Goal: Task Accomplishment & Management: Manage account settings

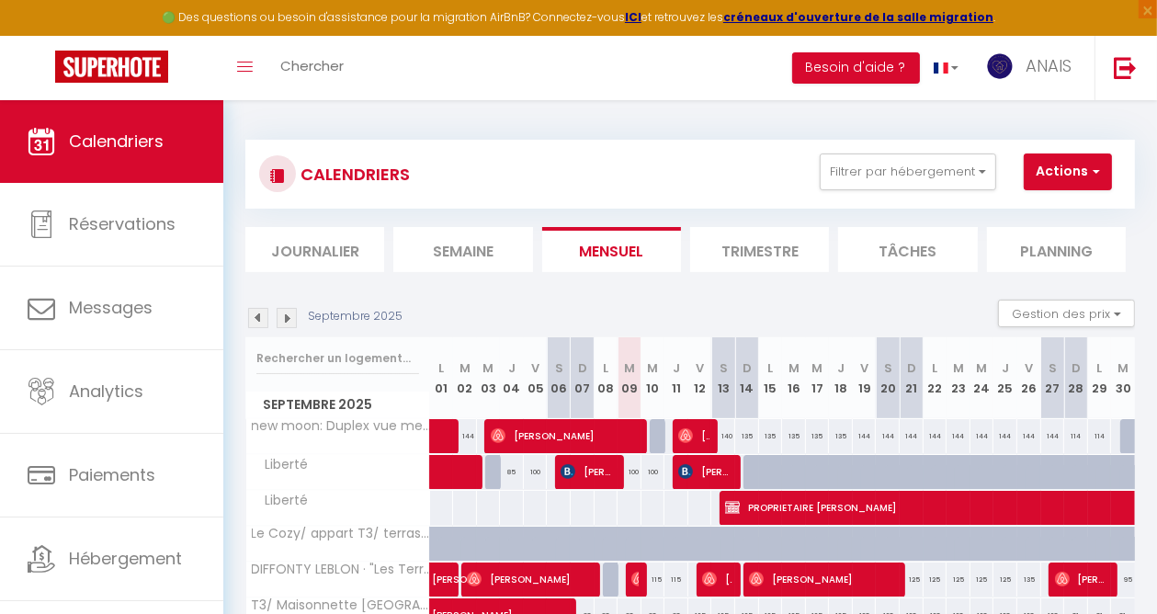
scroll to position [184, 0]
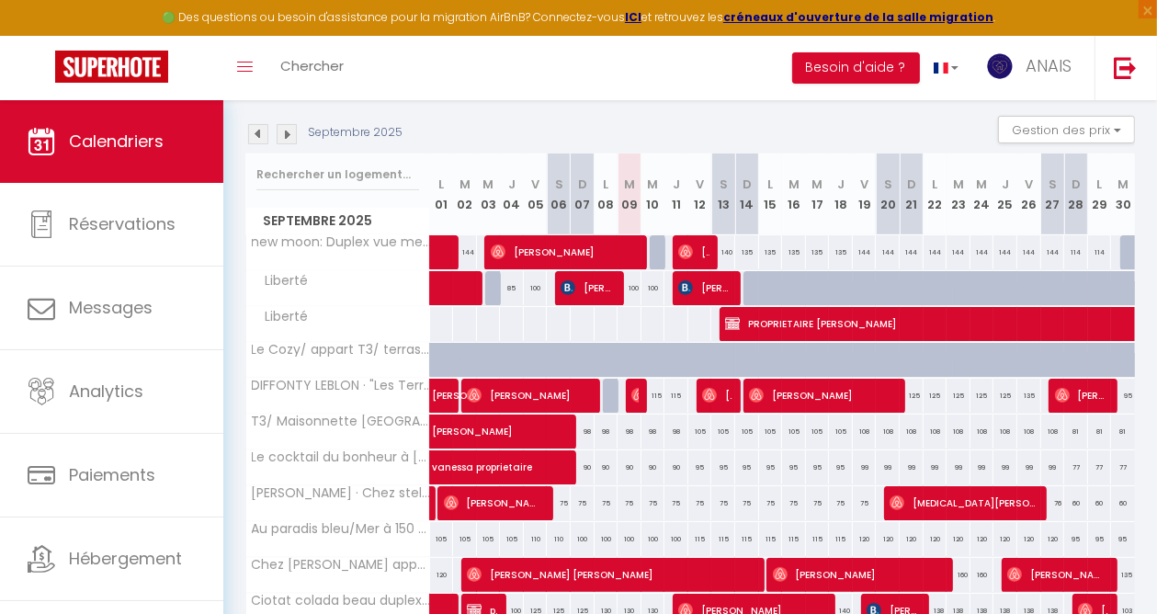
drag, startPoint x: 599, startPoint y: 290, endPoint x: 706, endPoint y: 100, distance: 218.0
click at [706, 100] on div "🟢 Des questions ou besoin d'assistance pour la migration AirBnB? Connectez-vous…" at bounding box center [578, 494] width 1157 height 1157
click at [592, 281] on span "[PERSON_NAME]" at bounding box center [586, 287] width 53 height 35
select select "OK"
select select "KO"
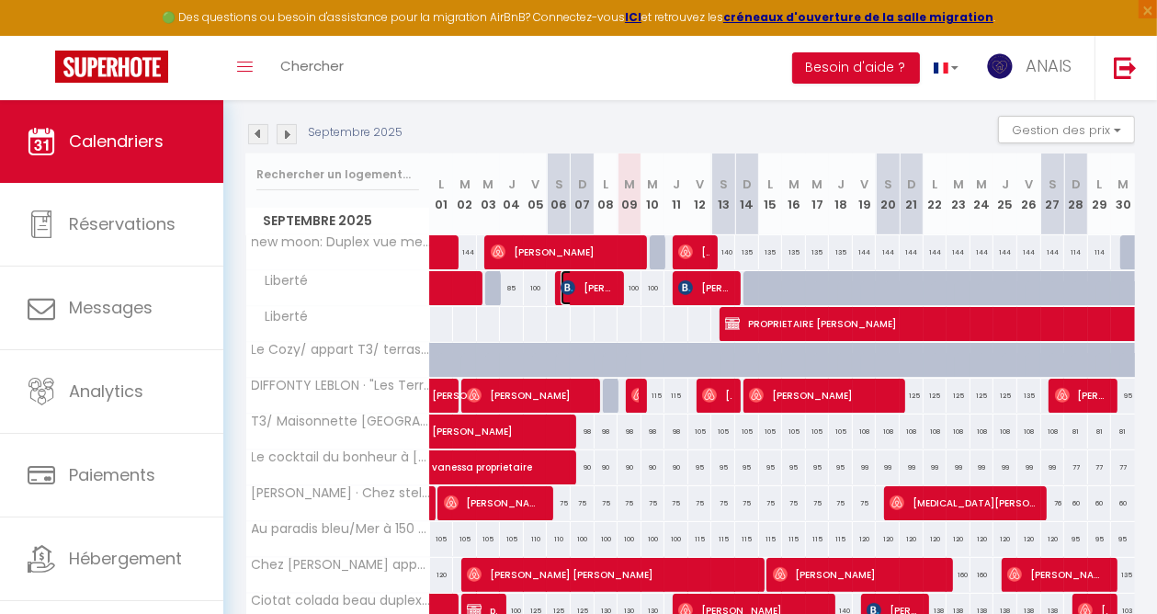
select select "0"
select select "1"
select select
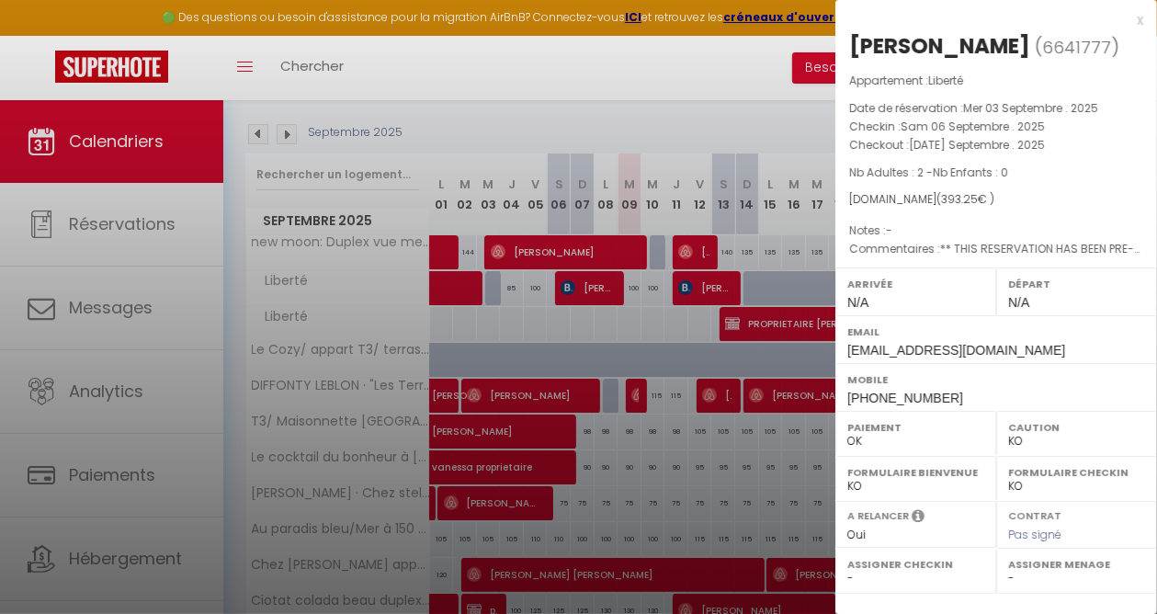
click at [664, 64] on div at bounding box center [578, 307] width 1157 height 614
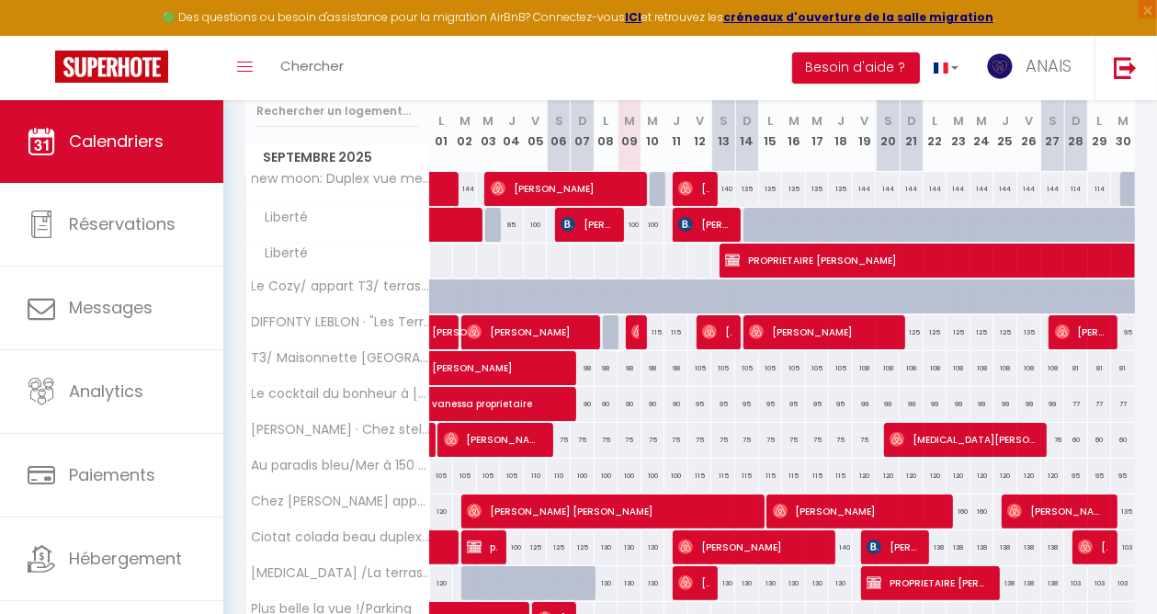
scroll to position [276, 0]
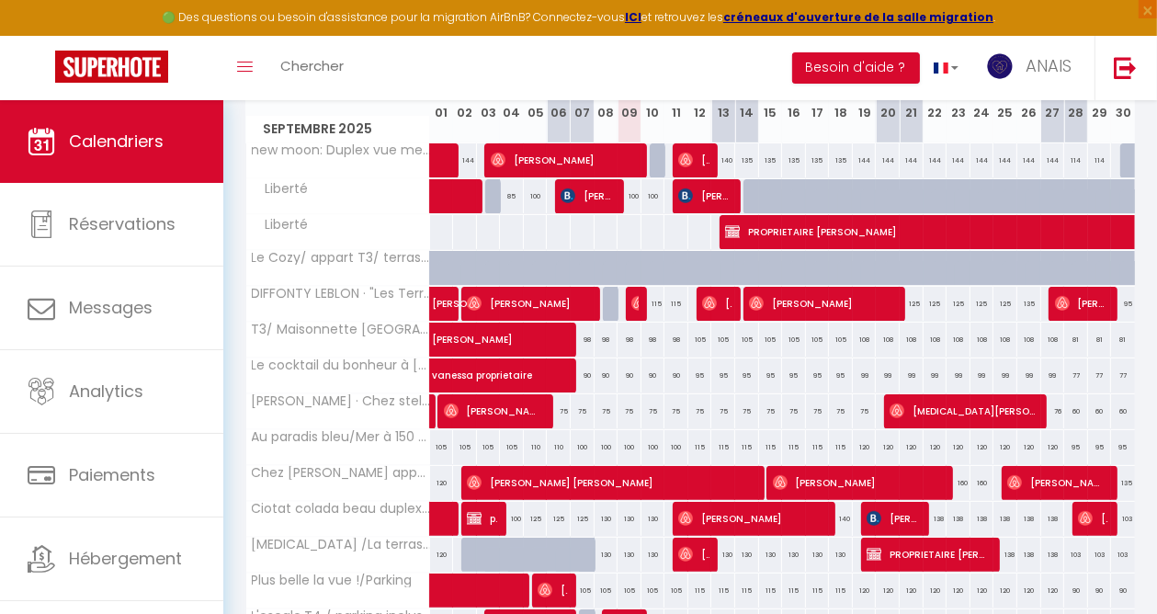
click at [650, 304] on div "115" at bounding box center [653, 304] width 24 height 34
type input "115"
type input "Mer 10 Septembre 2025"
type input "Jeu 11 Septembre 2025"
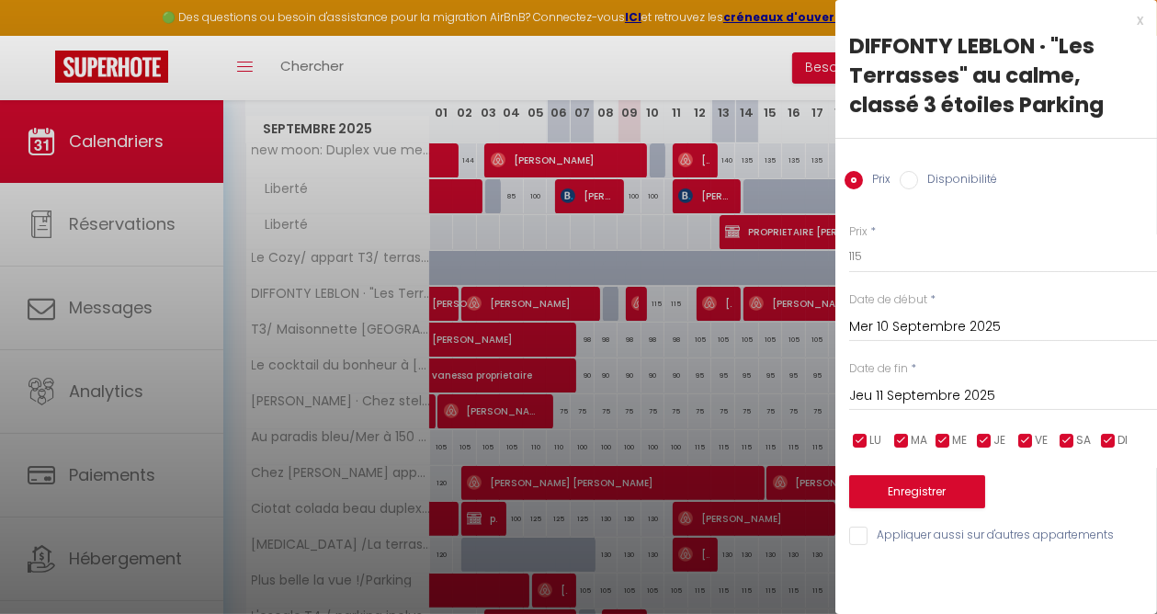
click at [913, 174] on input "Disponibilité" at bounding box center [908, 180] width 18 height 18
radio input "true"
radio input "false"
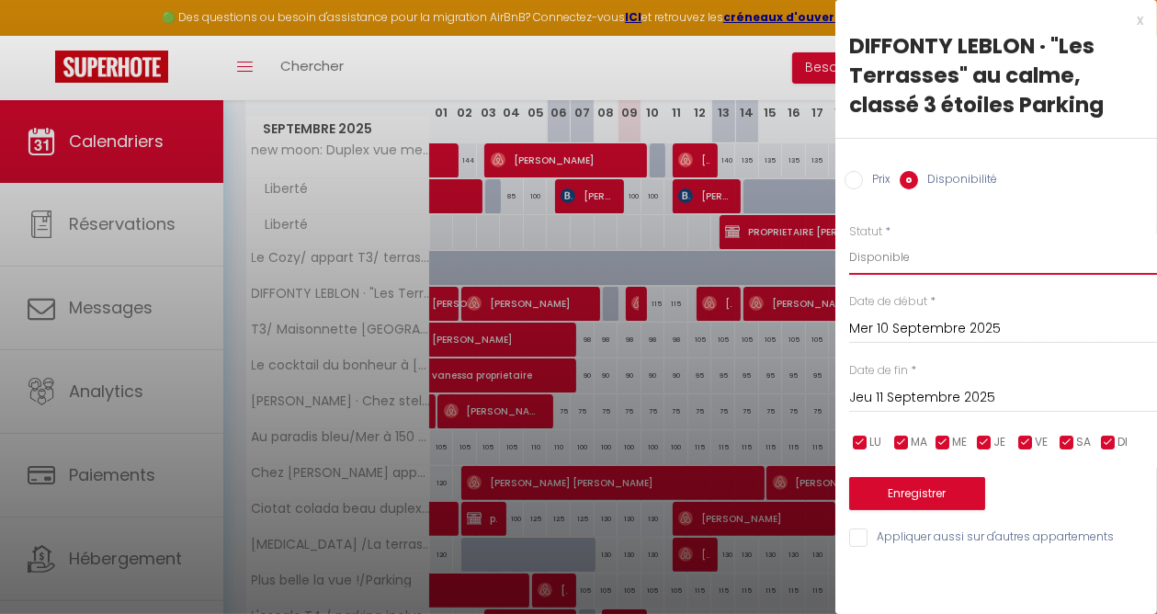
click at [903, 257] on select "Disponible Indisponible" at bounding box center [1003, 257] width 308 height 35
select select "0"
click at [849, 240] on select "Disponible Indisponible" at bounding box center [1003, 257] width 308 height 35
click at [900, 490] on button "Enregistrer" at bounding box center [917, 493] width 136 height 33
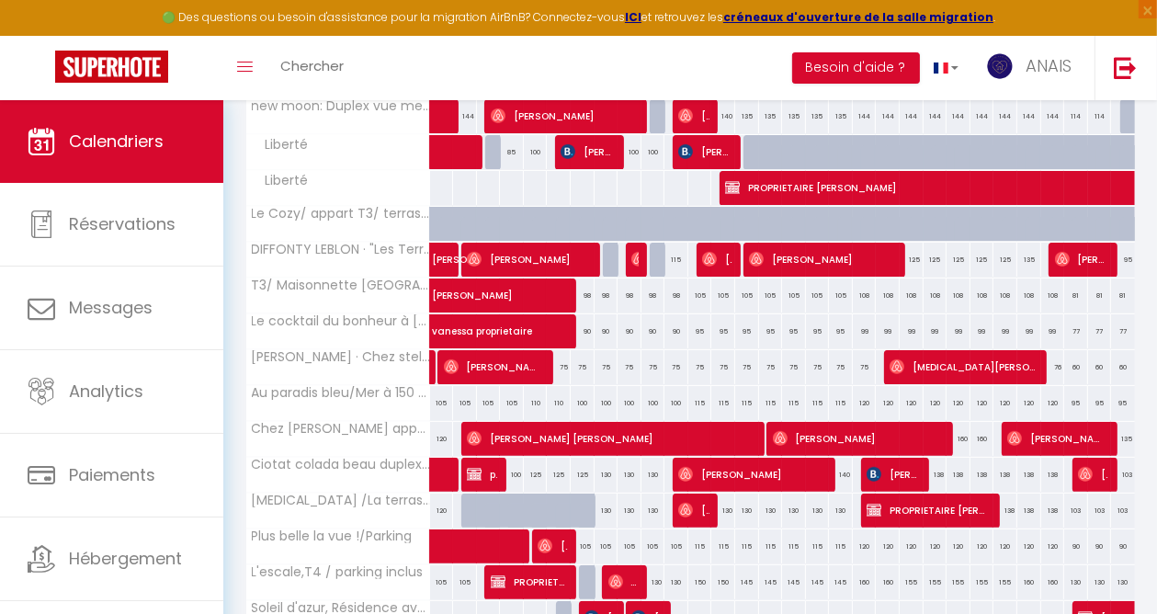
scroll to position [368, 0]
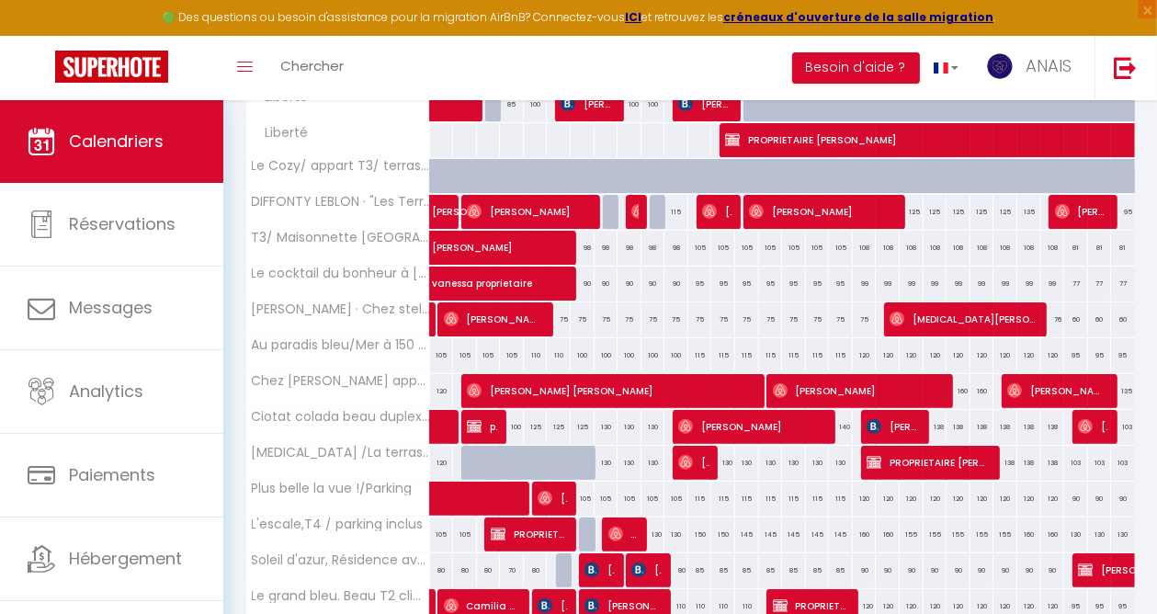
click at [571, 458] on div at bounding box center [583, 463] width 24 height 35
select select "1"
type input "Dim 07 Septembre 2025"
type input "Lun 08 Septembre 2025"
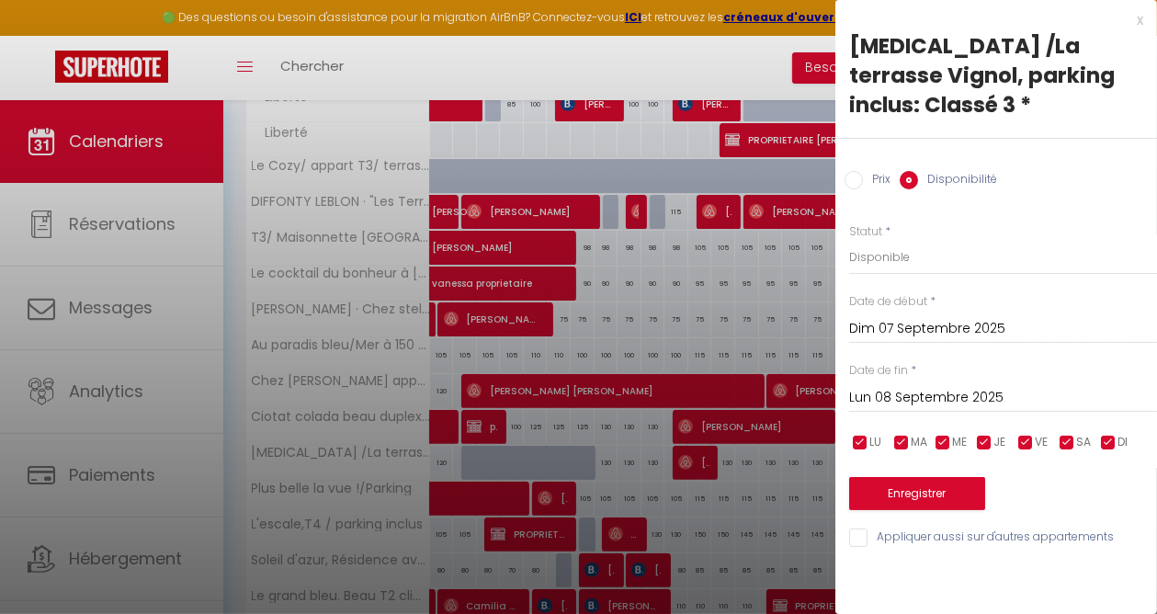
click at [667, 57] on div at bounding box center [578, 307] width 1157 height 614
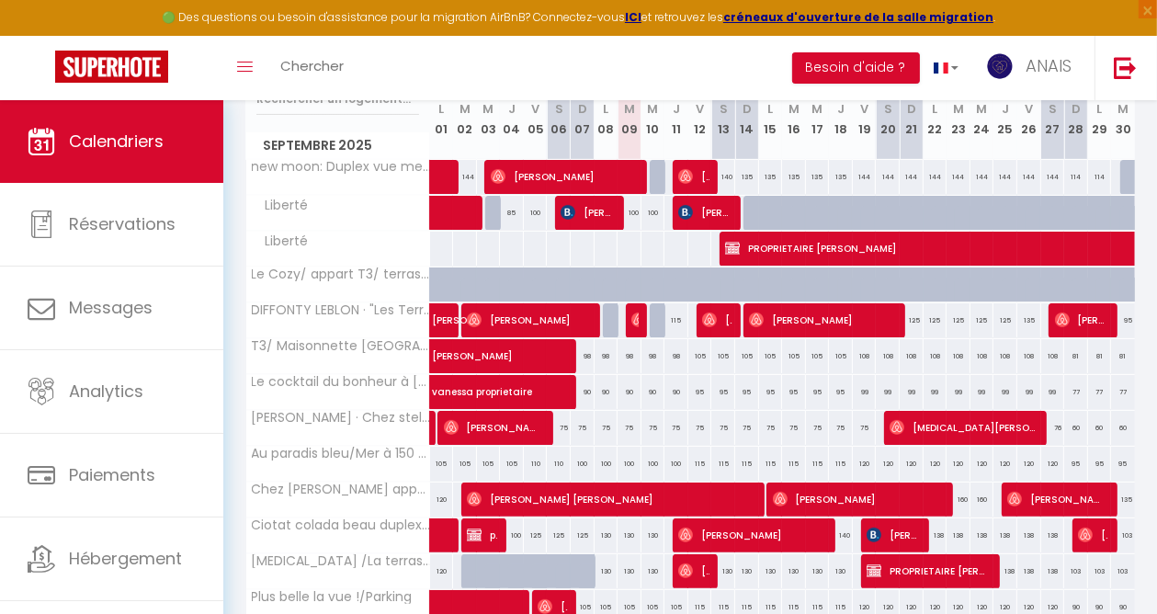
scroll to position [459, 0]
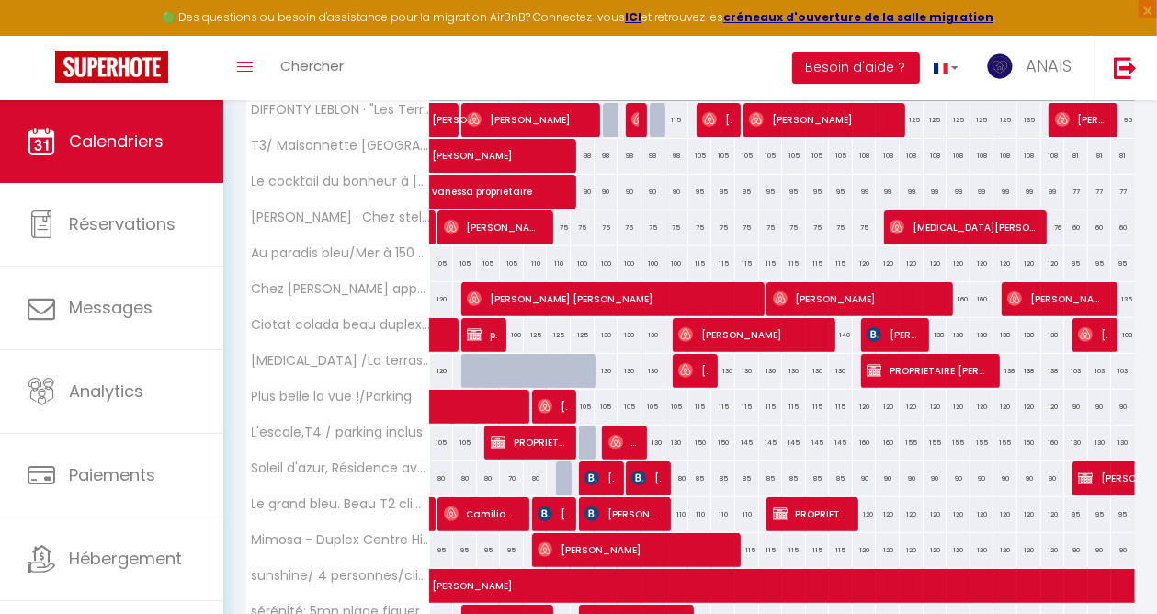
click at [601, 371] on div "130" at bounding box center [606, 371] width 24 height 34
select select "1"
type input "Lun 08 Septembre 2025"
type input "[DATE] Septembre 2025"
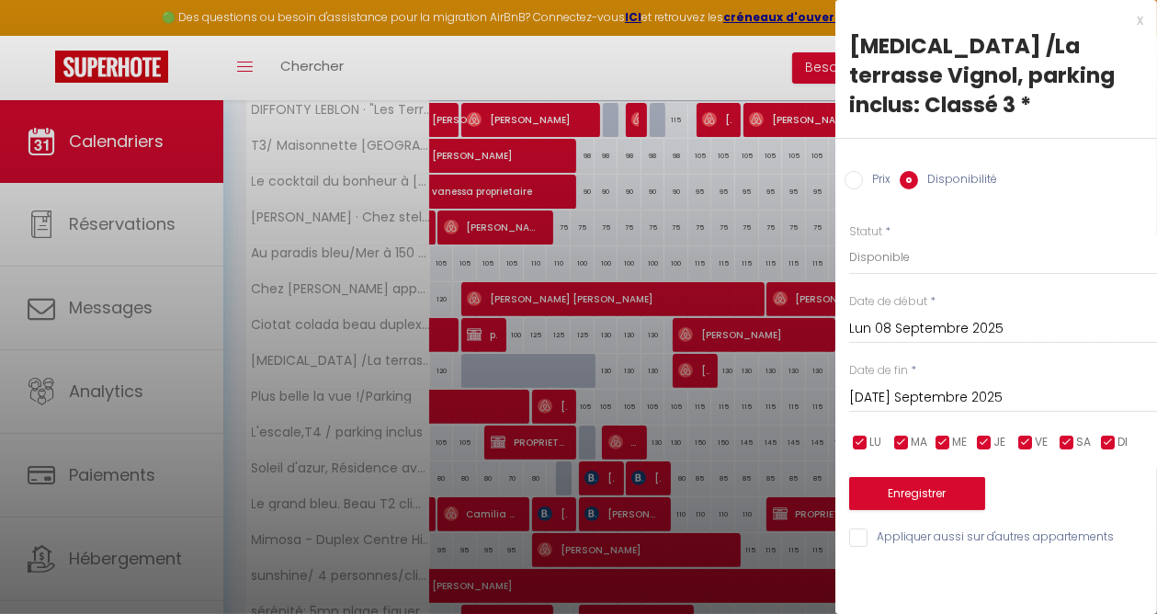
click at [892, 317] on input "Lun 08 Septembre 2025" at bounding box center [1003, 329] width 308 height 24
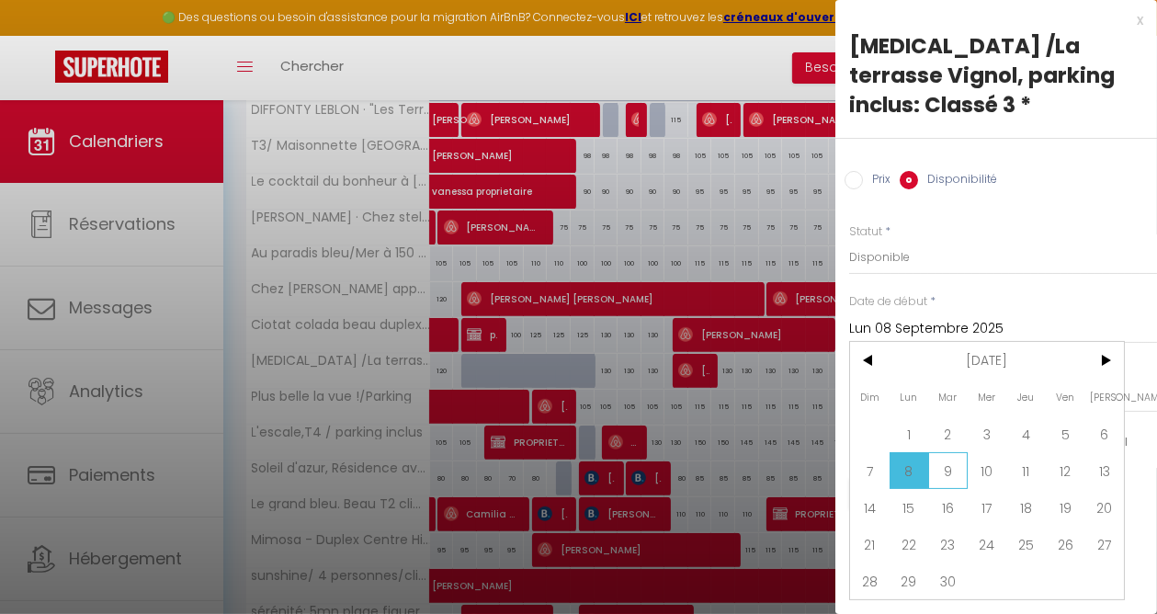
click at [951, 452] on span "9" at bounding box center [948, 470] width 40 height 37
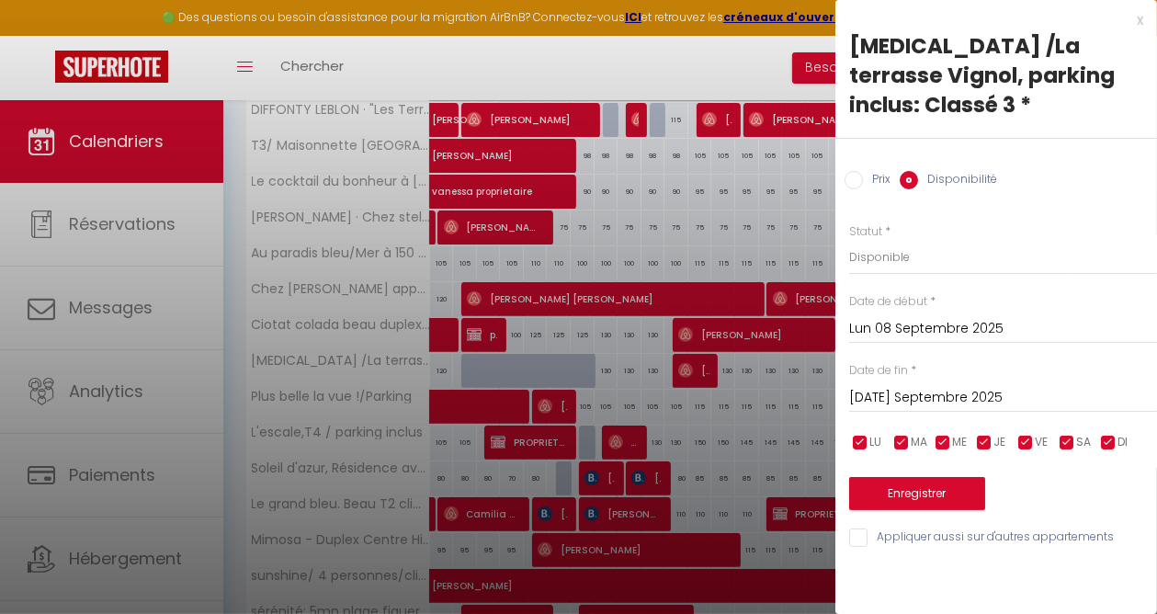
type input "[DATE] Septembre 2025"
click at [889, 386] on input "[DATE] Septembre 2025" at bounding box center [1003, 398] width 308 height 24
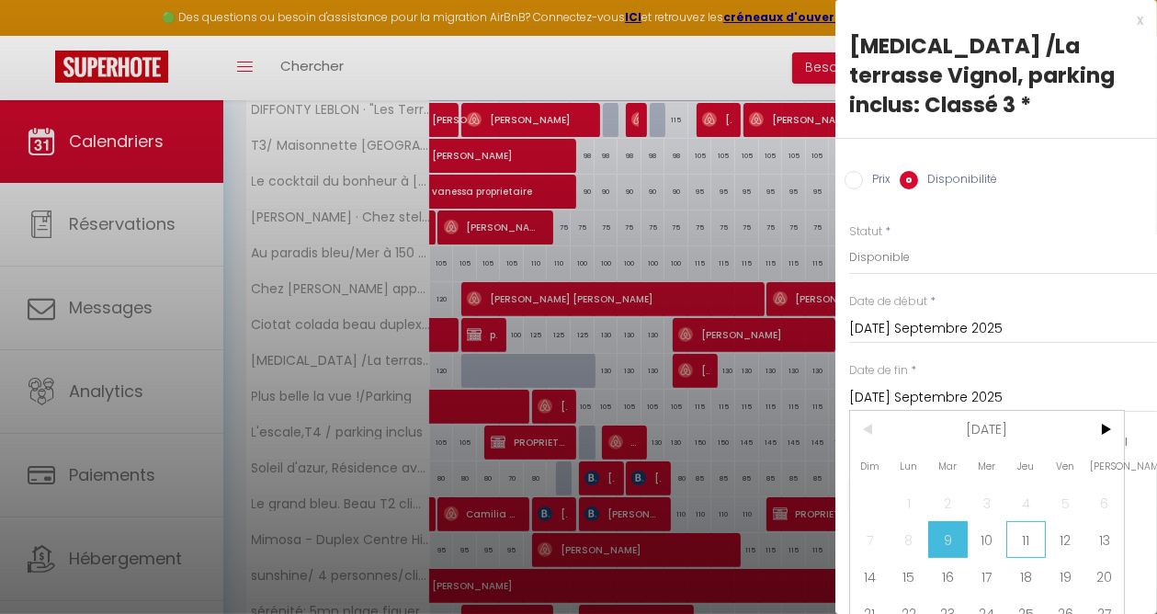
click at [1028, 521] on span "11" at bounding box center [1026, 539] width 40 height 37
type input "Jeu 11 Septembre 2025"
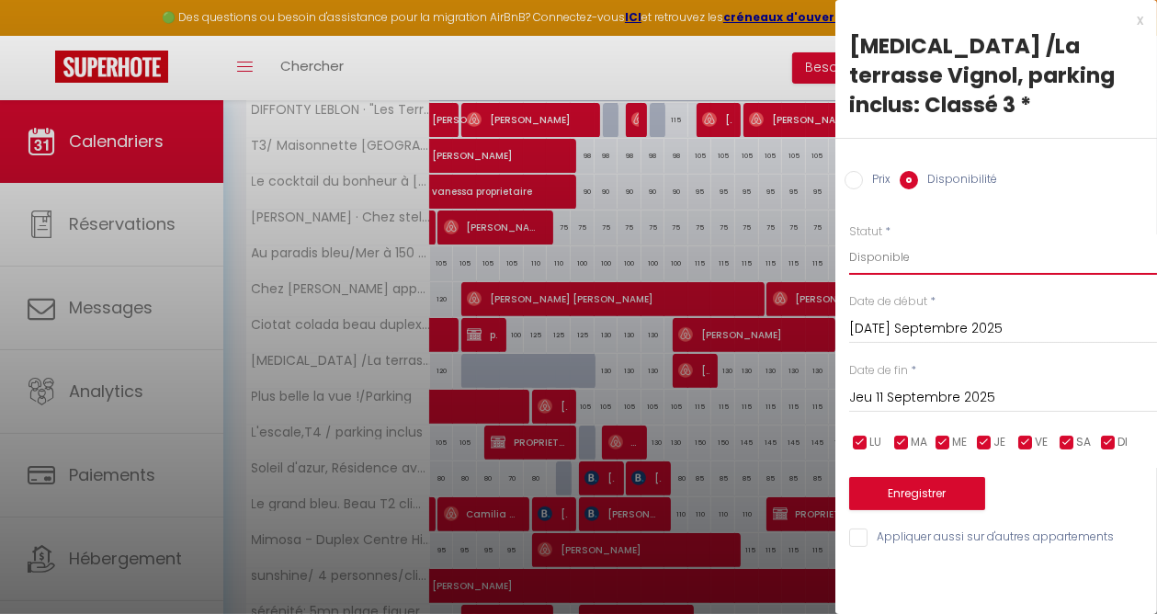
click at [897, 240] on select "Disponible Indisponible" at bounding box center [1003, 257] width 308 height 35
select select "0"
click at [849, 240] on select "Disponible Indisponible" at bounding box center [1003, 257] width 308 height 35
click at [899, 477] on button "Enregistrer" at bounding box center [917, 493] width 136 height 33
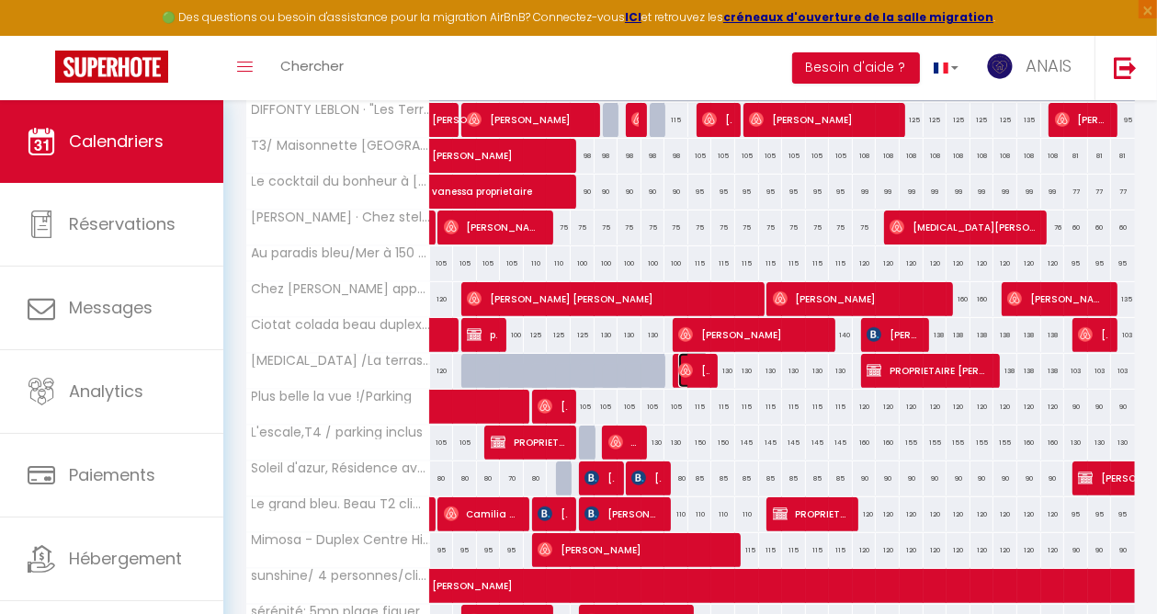
click at [684, 367] on img at bounding box center [685, 370] width 15 height 15
select select "OK"
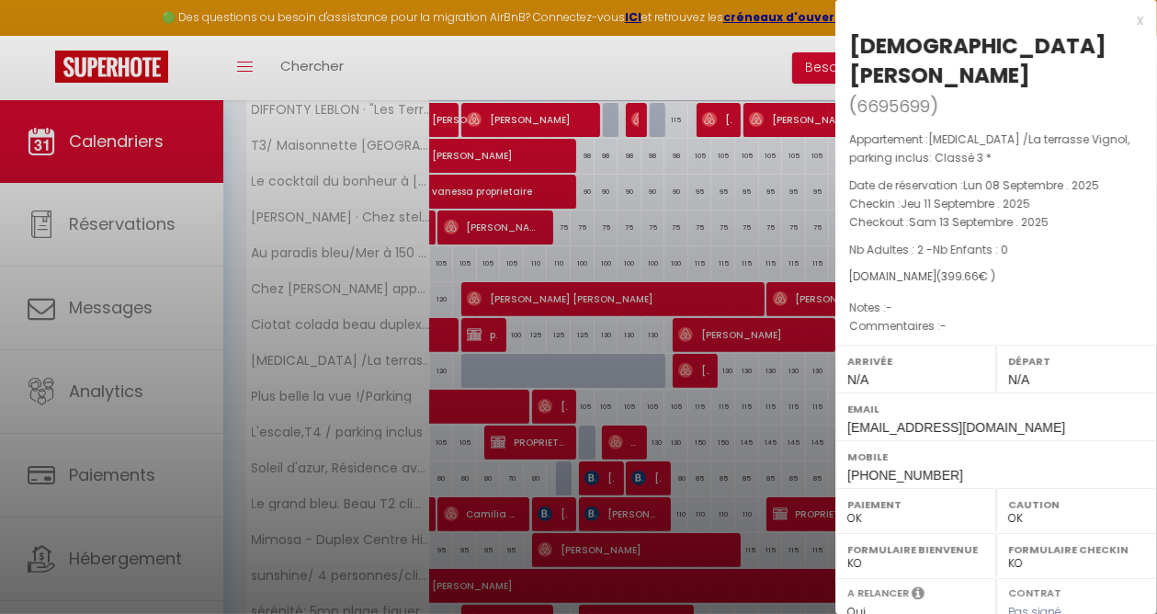
click at [658, 68] on div at bounding box center [578, 307] width 1157 height 614
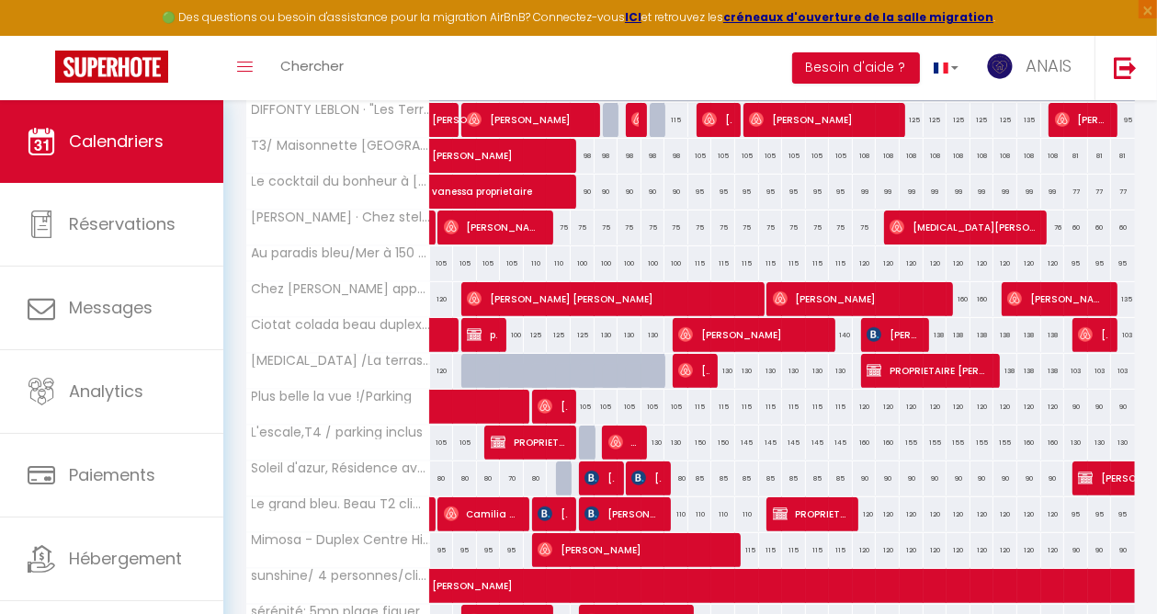
click at [617, 372] on div at bounding box center [629, 371] width 24 height 35
select select "1"
type input "[DATE] Septembre 2025"
type input "Mer 10 Septembre 2025"
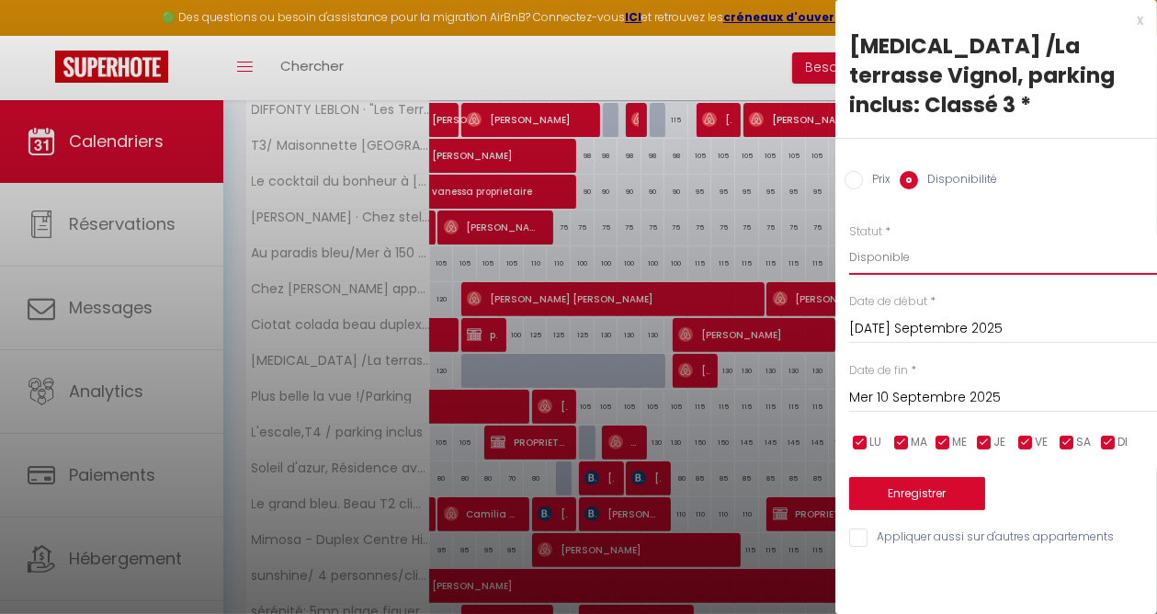
click at [889, 240] on select "Disponible Indisponible" at bounding box center [1003, 257] width 308 height 35
select select "0"
click at [849, 240] on select "Disponible Indisponible" at bounding box center [1003, 257] width 308 height 35
click at [887, 386] on input "Mer 10 Septembre 2025" at bounding box center [1003, 398] width 308 height 24
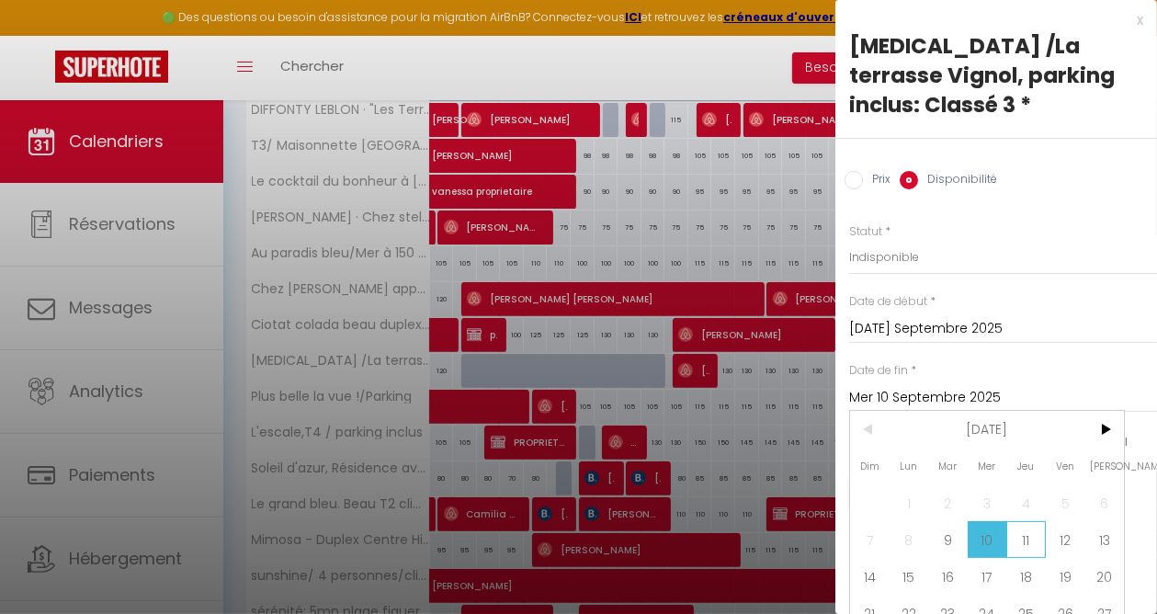
click at [1025, 521] on span "11" at bounding box center [1026, 539] width 40 height 37
type input "Jeu 11 Septembre 2025"
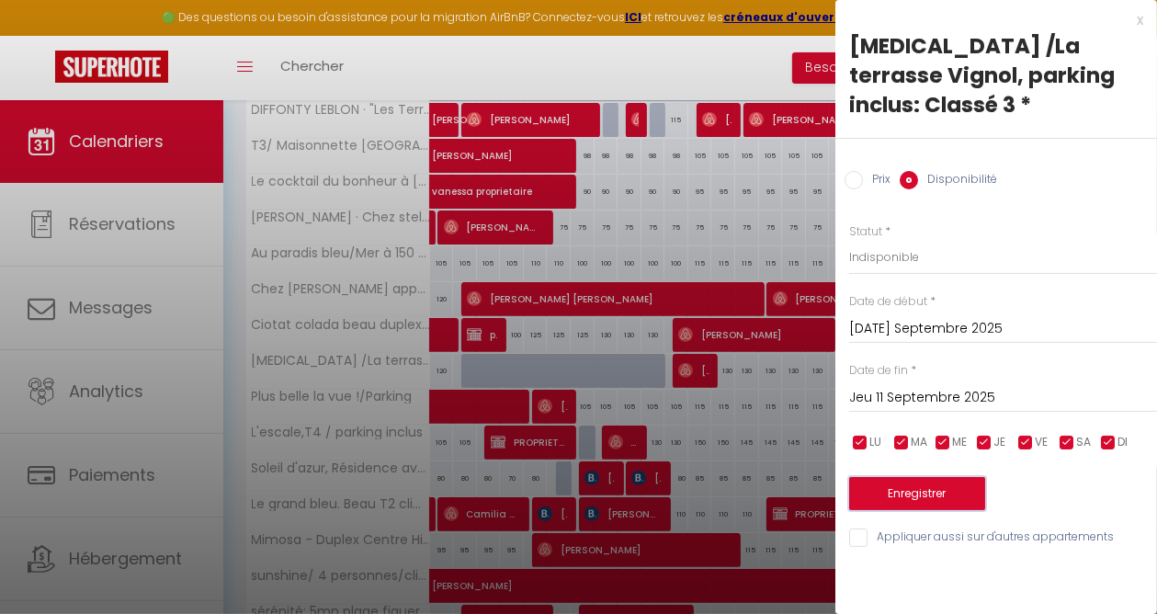
click at [942, 477] on button "Enregistrer" at bounding box center [917, 493] width 136 height 33
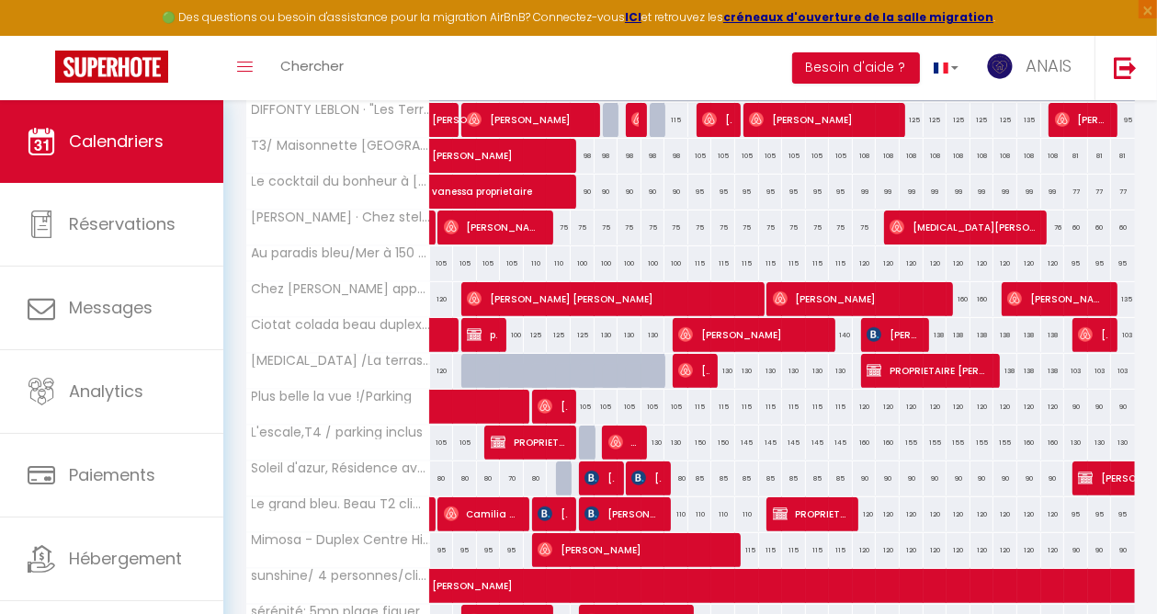
scroll to position [551, 0]
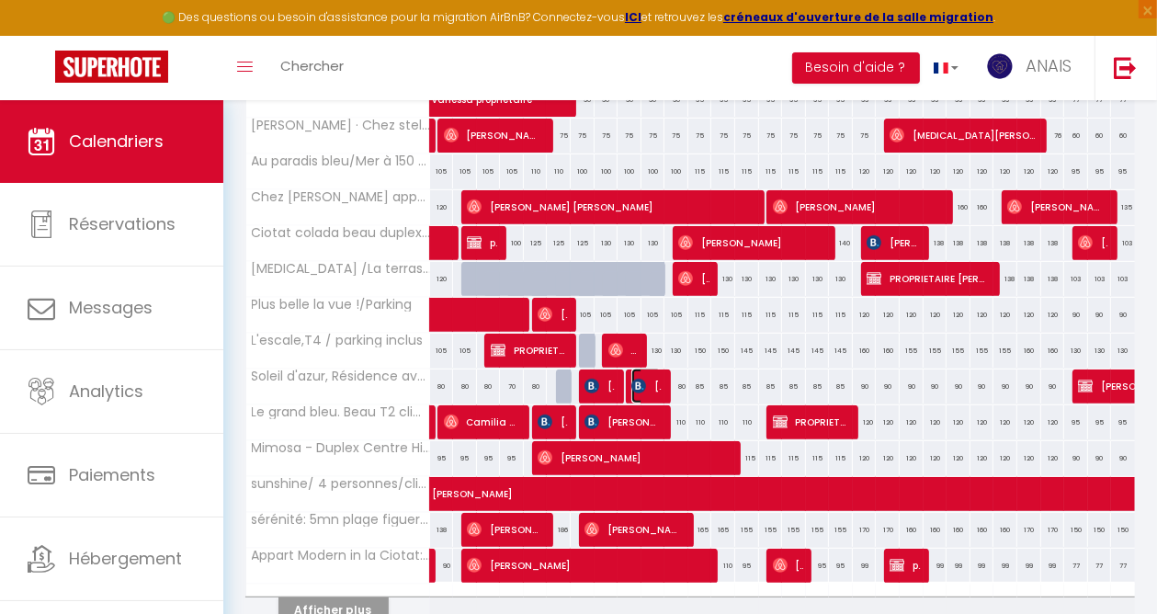
click at [647, 381] on span "[PERSON_NAME]" at bounding box center [646, 385] width 30 height 35
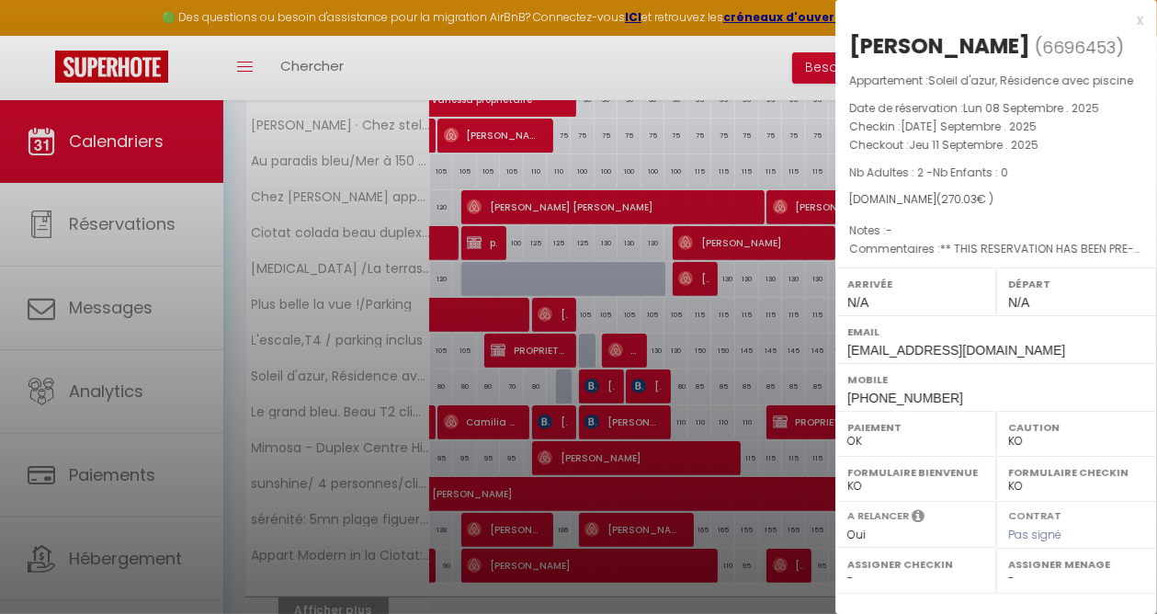
click at [664, 60] on div at bounding box center [578, 307] width 1157 height 614
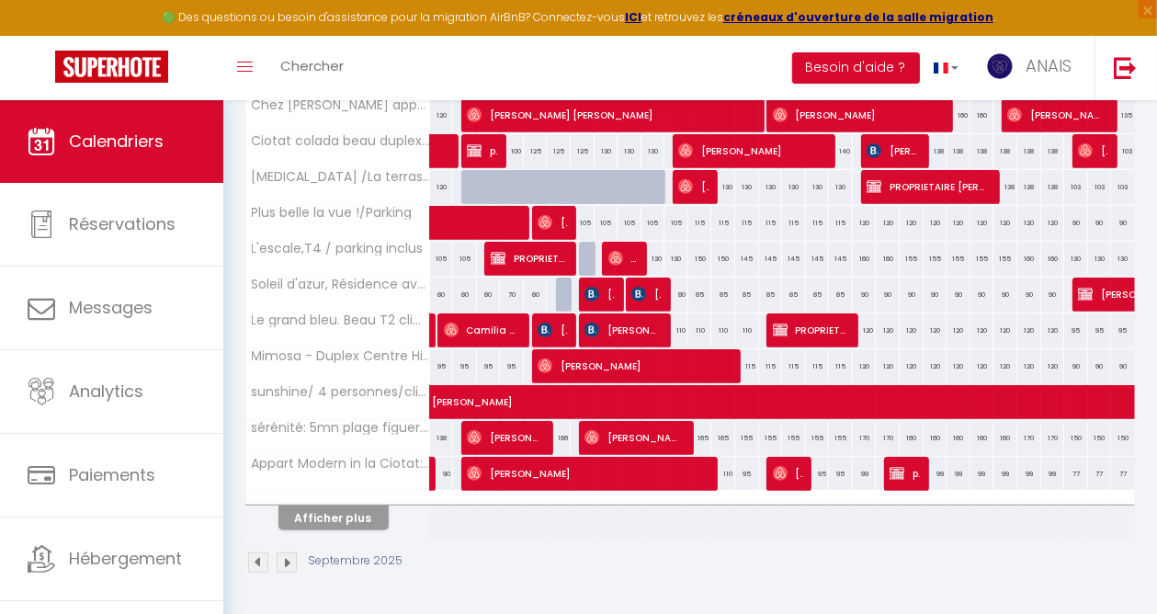
scroll to position [650, 0]
click at [352, 505] on button "Afficher plus" at bounding box center [333, 517] width 110 height 25
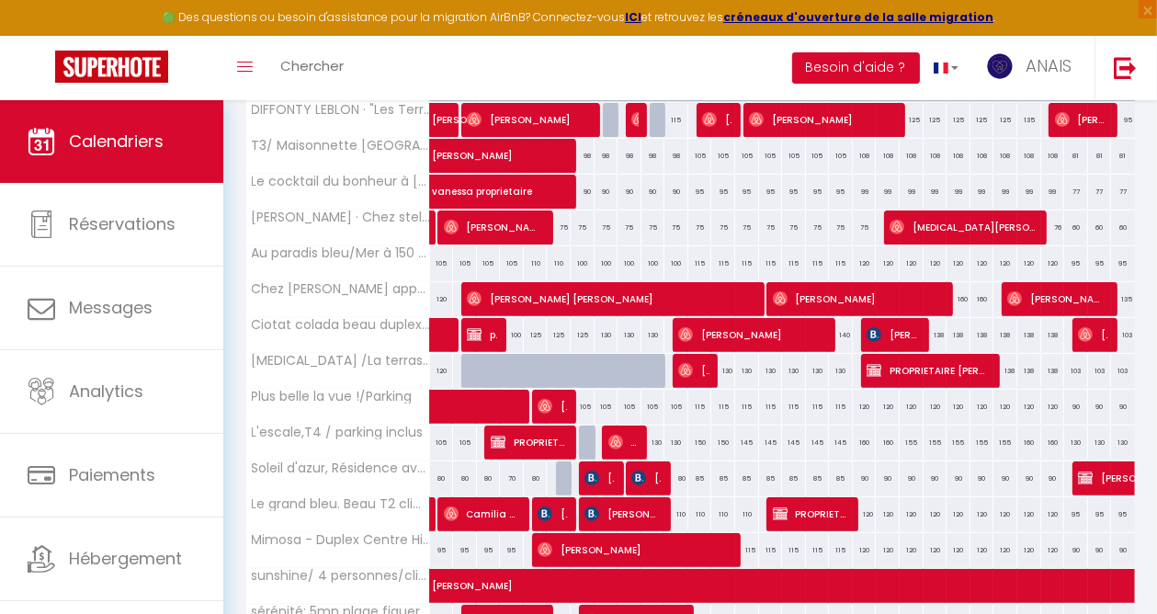
scroll to position [551, 0]
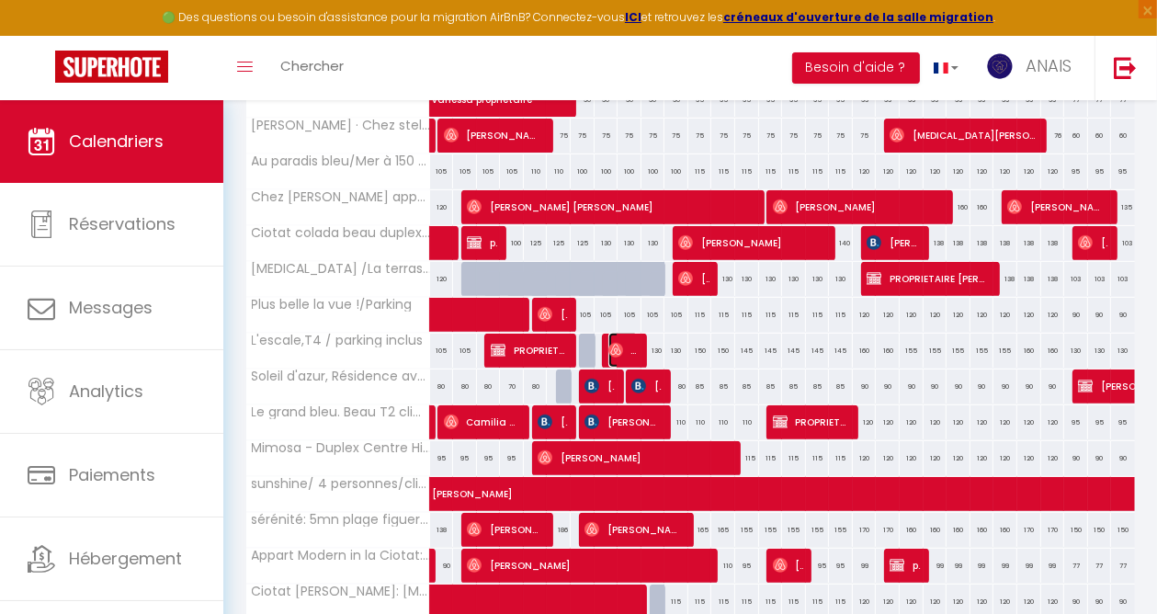
click at [618, 348] on img at bounding box center [615, 350] width 15 height 15
select select "OK"
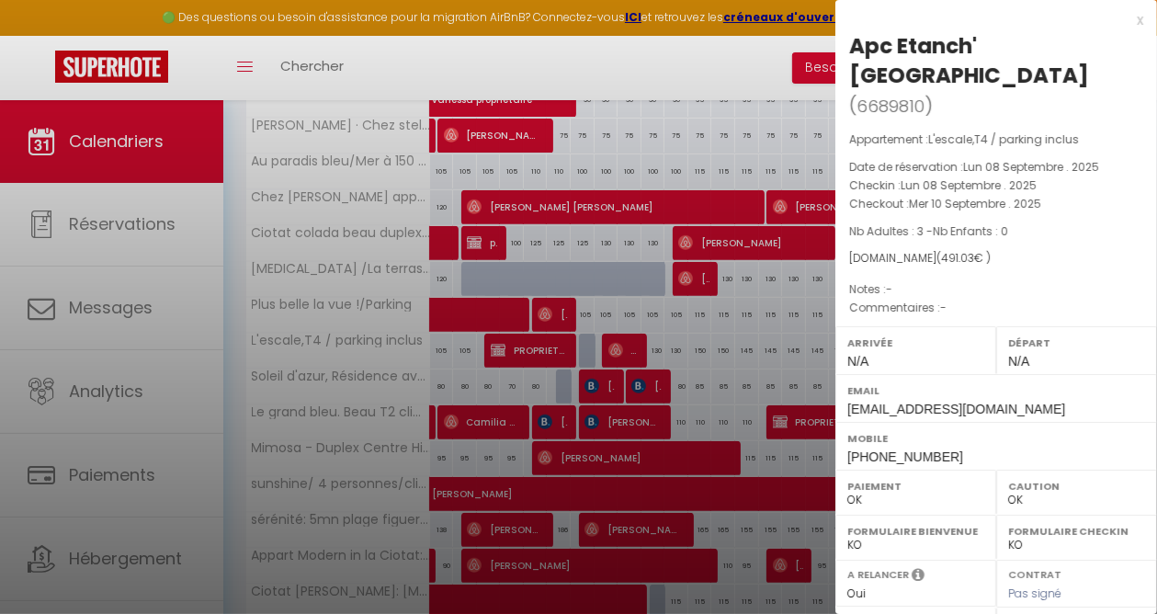
click at [690, 63] on div at bounding box center [578, 307] width 1157 height 614
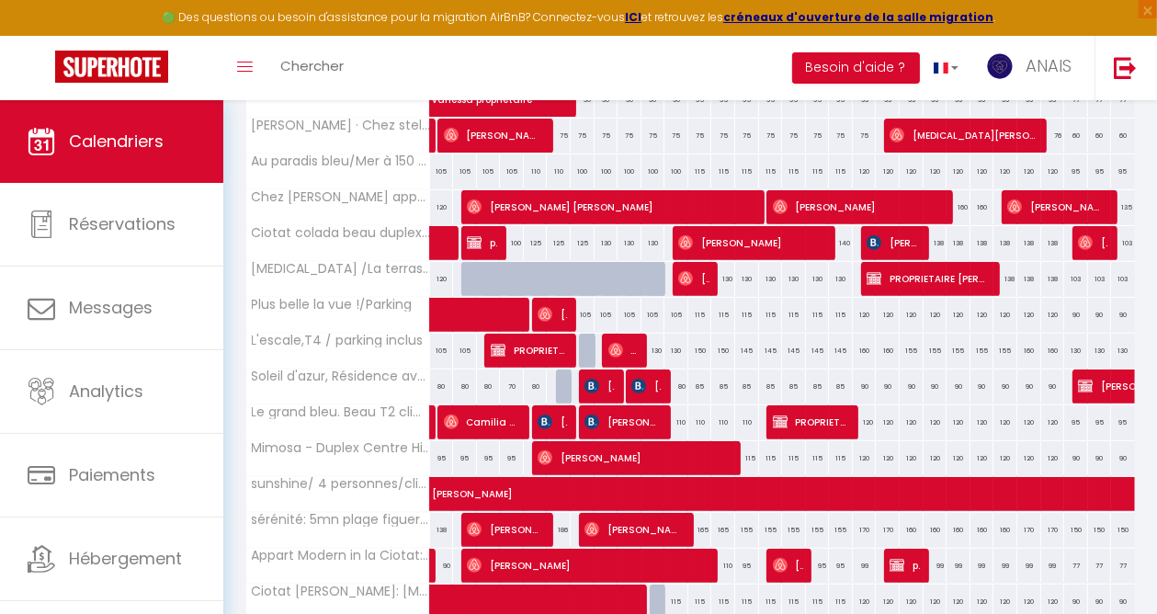
click at [650, 347] on div "130" at bounding box center [653, 351] width 24 height 34
select select "1"
type input "Mer 10 Septembre 2025"
type input "Jeu 11 Septembre 2025"
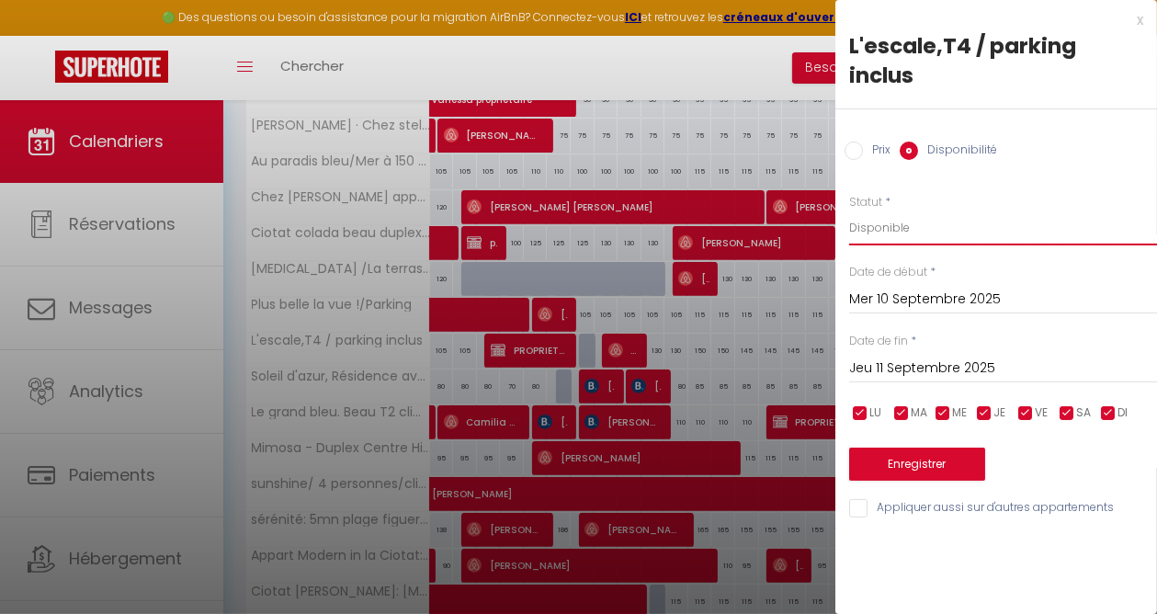
click at [903, 210] on select "Disponible Indisponible" at bounding box center [1003, 227] width 308 height 35
select select "0"
click at [849, 210] on select "Disponible Indisponible" at bounding box center [1003, 227] width 308 height 35
click at [919, 447] on button "Enregistrer" at bounding box center [917, 463] width 136 height 33
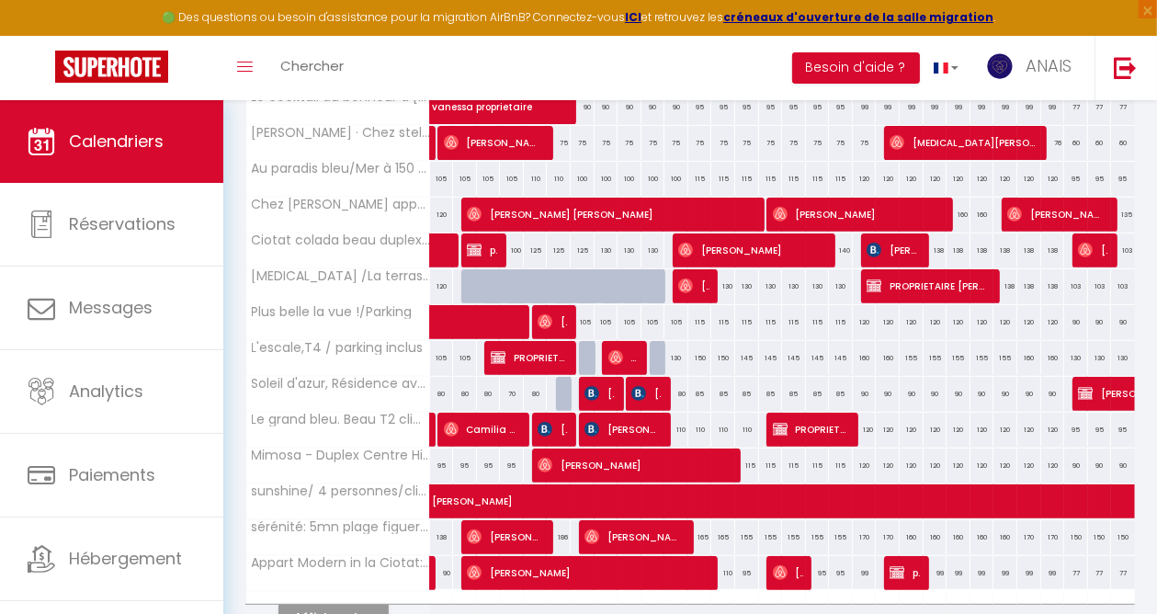
scroll to position [643, 0]
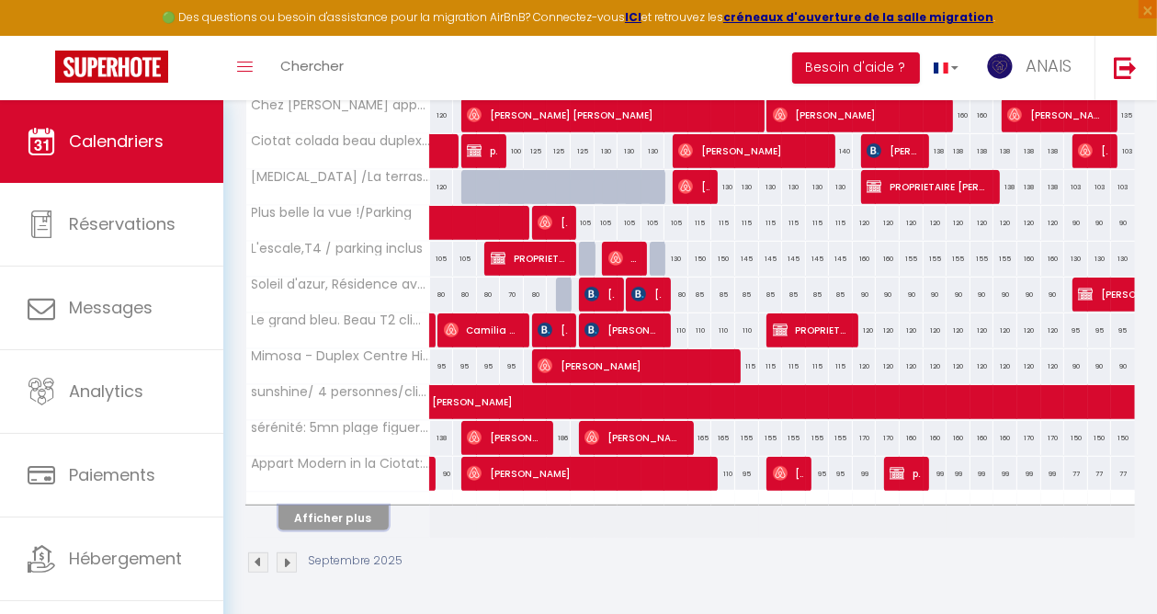
click at [345, 510] on button "Afficher plus" at bounding box center [333, 517] width 110 height 25
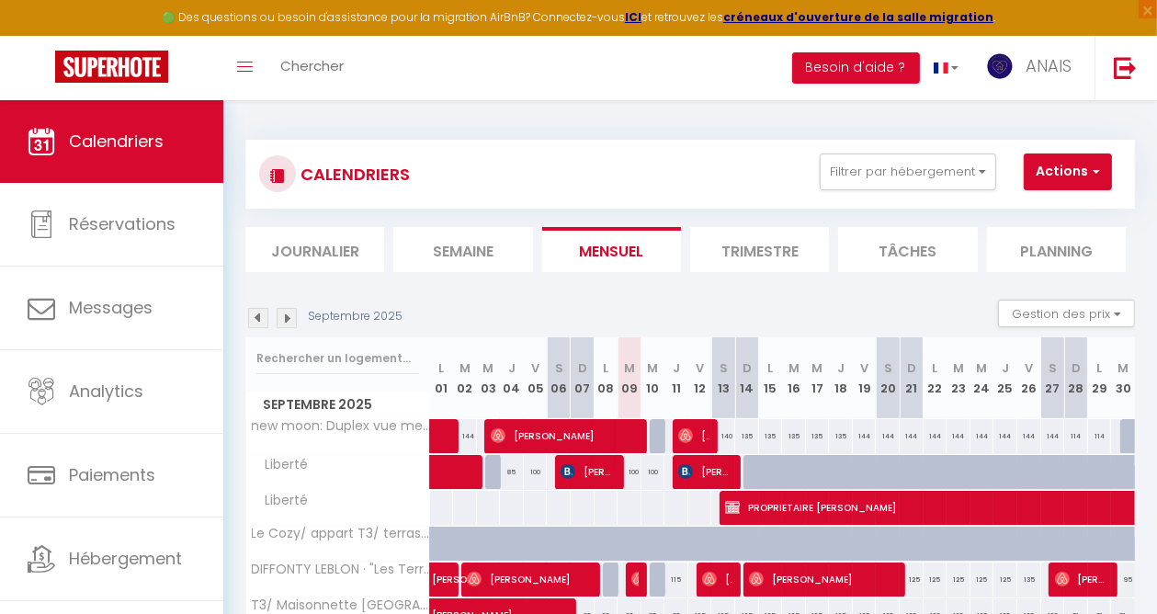
scroll to position [0, 0]
